Goal: Book appointment/travel/reservation

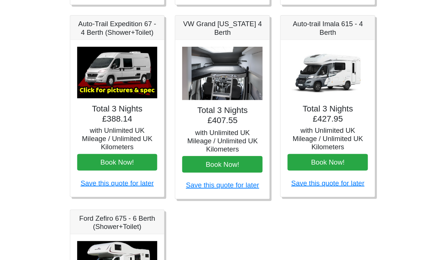
scroll to position [321, 0]
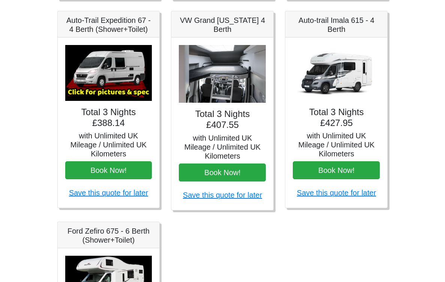
click at [236, 107] on div "Total 3 Nights £407.55 with Unlimited UK Mileage / Unlimited UK Kilometers Book…" at bounding box center [222, 123] width 102 height 172
click at [254, 76] on img at bounding box center [222, 74] width 87 height 58
click at [252, 171] on button "Book Now!" at bounding box center [222, 172] width 87 height 18
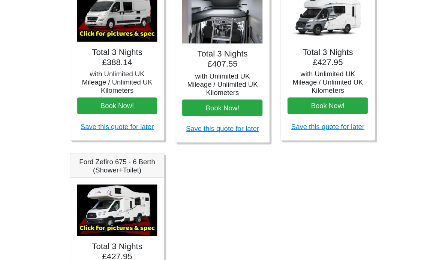
scroll to position [375, 0]
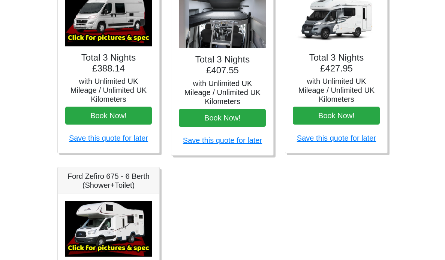
click at [256, 71] on h4 "Total 3 Nights £407.55" at bounding box center [222, 65] width 87 height 22
click at [258, 79] on h5 "with Unlimited UK Mileage / Unlimited UK Kilometers" at bounding box center [222, 92] width 87 height 27
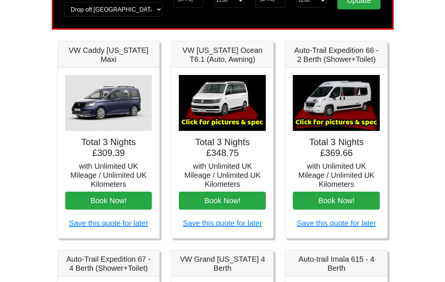
scroll to position [84, 0]
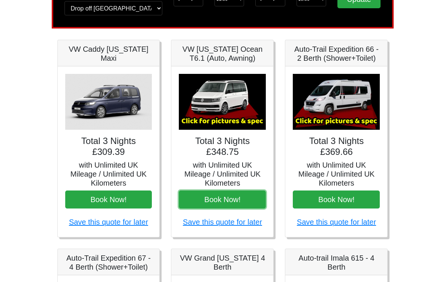
click at [245, 196] on button "Book Now!" at bounding box center [222, 199] width 87 height 18
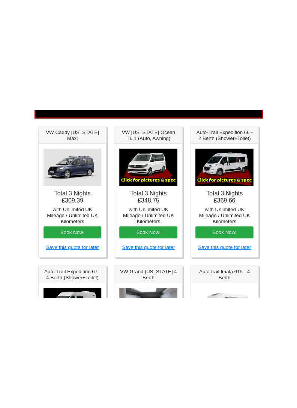
scroll to position [102, 0]
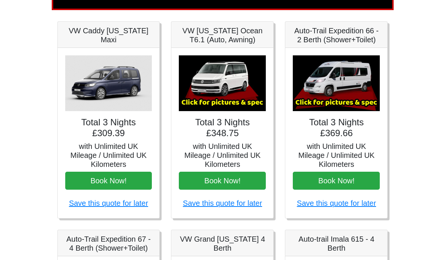
click at [251, 105] on img at bounding box center [222, 83] width 87 height 56
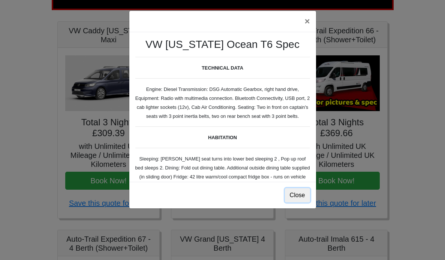
click at [297, 191] on button "Close" at bounding box center [297, 195] width 25 height 14
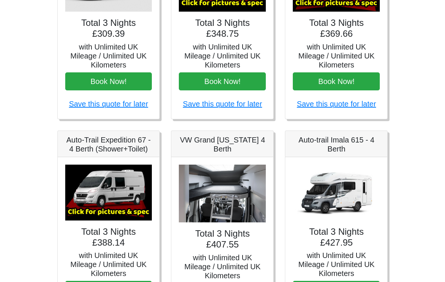
scroll to position [203, 0]
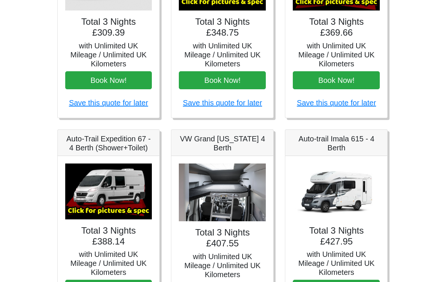
click at [97, 185] on img at bounding box center [108, 191] width 87 height 56
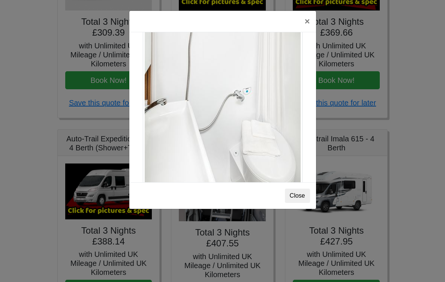
scroll to position [1021, 0]
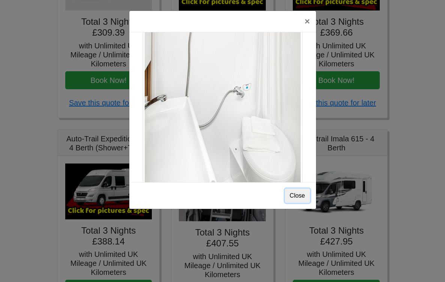
click at [298, 194] on button "Close" at bounding box center [297, 195] width 25 height 14
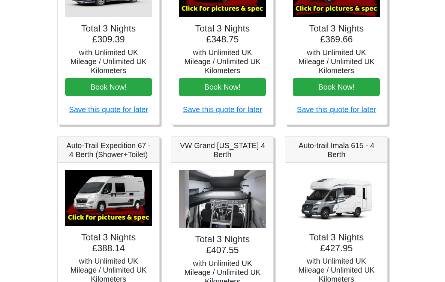
scroll to position [200, 0]
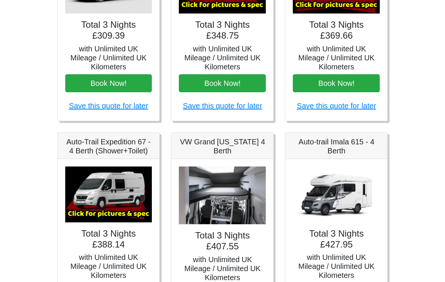
click at [257, 196] on img at bounding box center [222, 195] width 87 height 58
click at [253, 196] on img at bounding box center [222, 195] width 87 height 58
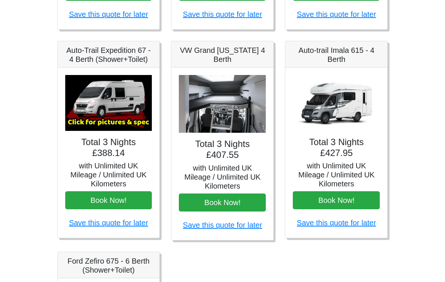
scroll to position [293, 0]
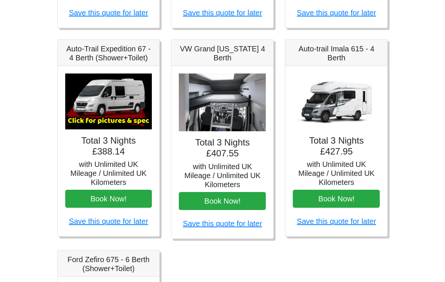
click at [248, 120] on img at bounding box center [222, 102] width 87 height 58
click at [248, 130] on img at bounding box center [222, 102] width 87 height 58
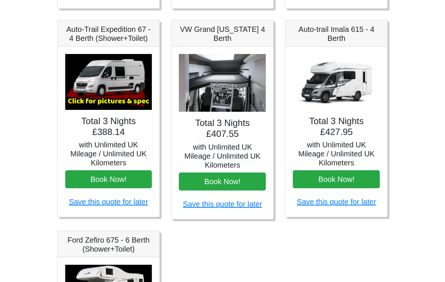
scroll to position [313, 0]
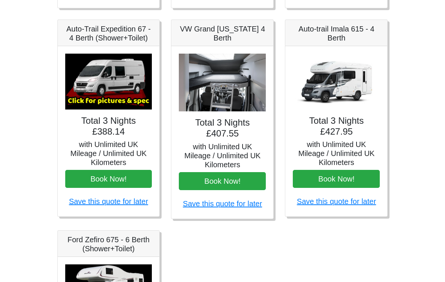
click at [248, 99] on img at bounding box center [222, 83] width 87 height 58
click at [245, 100] on img at bounding box center [222, 83] width 87 height 58
click at [247, 105] on img at bounding box center [222, 83] width 87 height 58
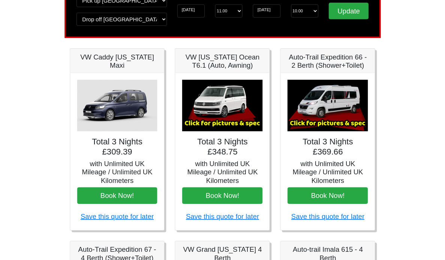
scroll to position [0, 0]
